Goal: Information Seeking & Learning: Learn about a topic

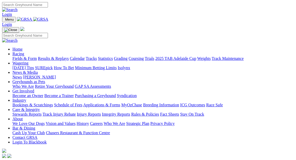
scroll to position [212, 0]
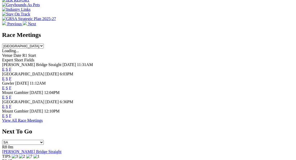
click at [11, 114] on link "F" at bounding box center [10, 116] width 2 height 4
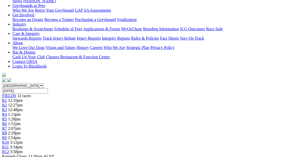
scroll to position [94, 0]
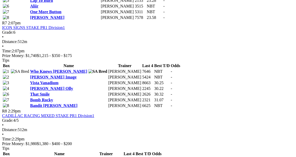
scroll to position [800, 0]
